Goal: Navigation & Orientation: Find specific page/section

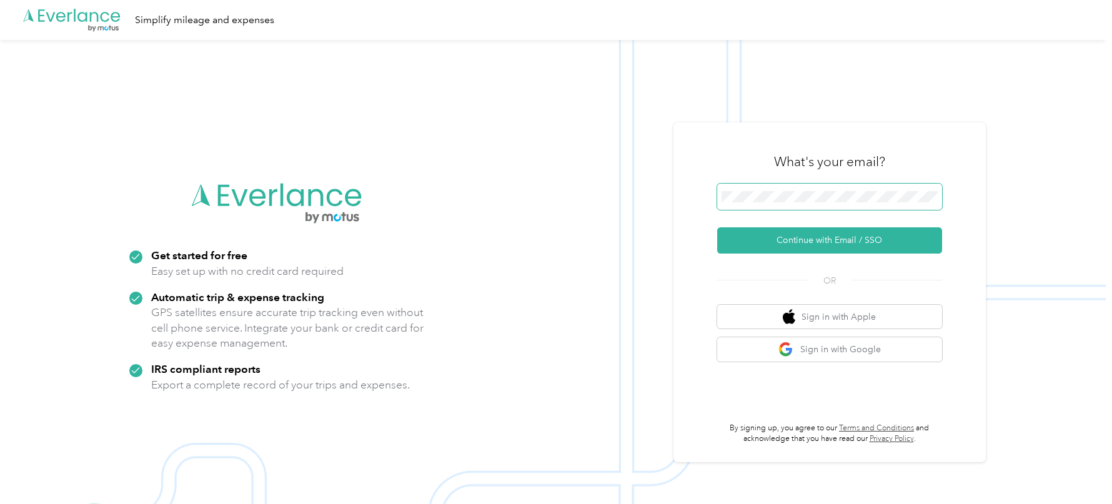
click at [750, 187] on span at bounding box center [829, 197] width 225 height 26
click at [752, 245] on button "Continue with Email / SSO" at bounding box center [829, 240] width 225 height 26
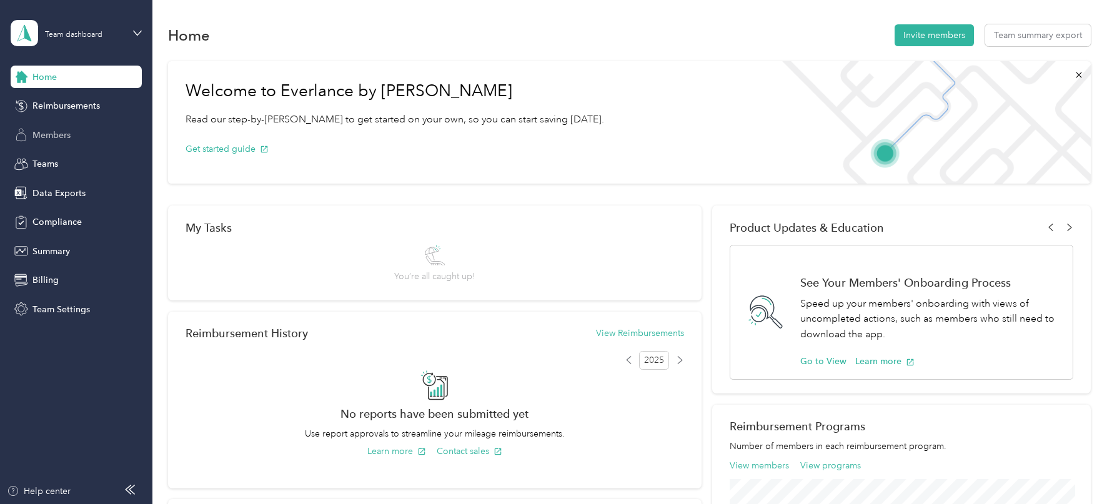
click at [75, 135] on div "Members" at bounding box center [76, 135] width 131 height 22
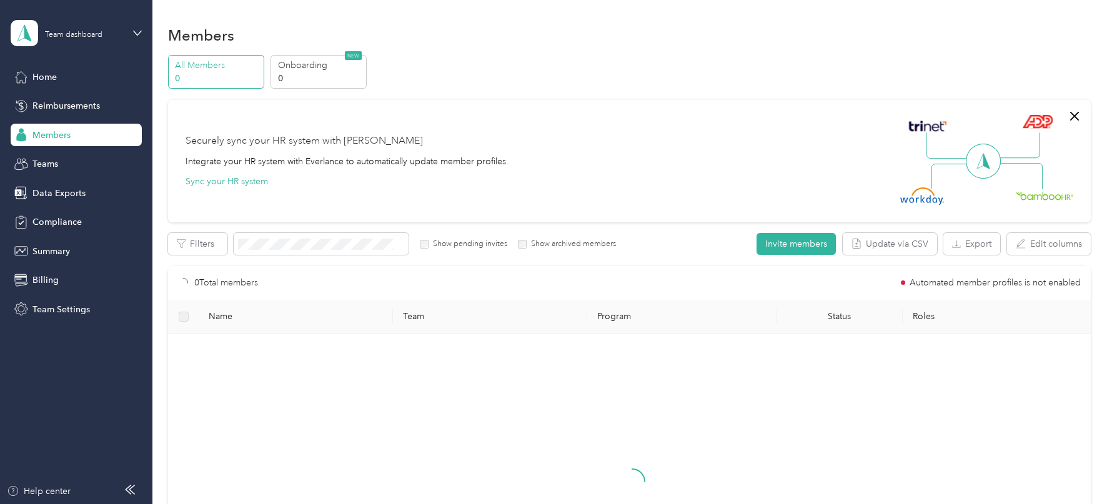
click at [94, 22] on div "Team dashboard" at bounding box center [67, 33] width 112 height 26
click at [84, 159] on div "Log out" at bounding box center [142, 160] width 246 height 22
